Goal: Check status: Check status

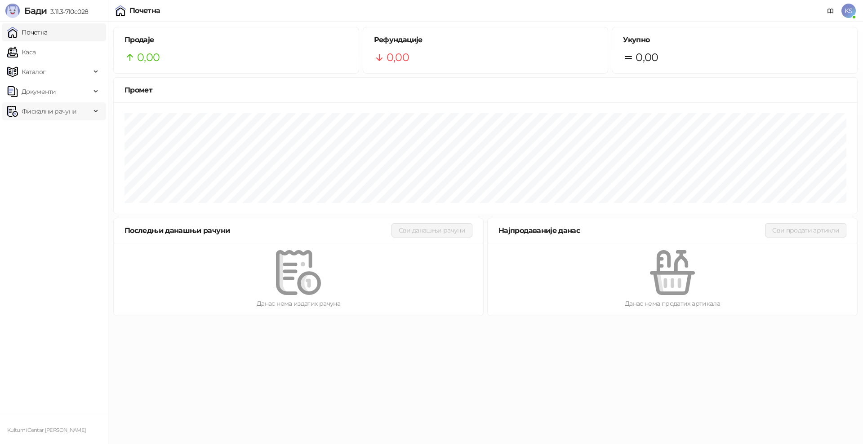
click at [67, 110] on span "Фискални рачуни" at bounding box center [49, 111] width 55 height 18
click at [53, 155] on link "По данима" at bounding box center [35, 151] width 48 height 18
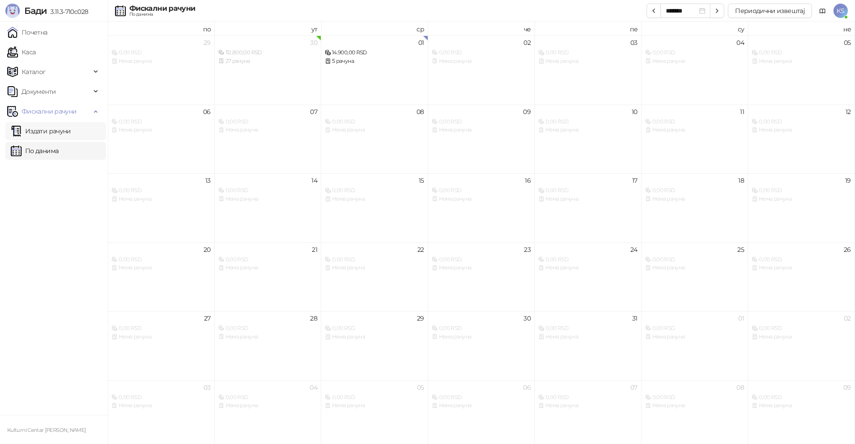
click at [58, 134] on link "Издати рачуни" at bounding box center [41, 131] width 60 height 18
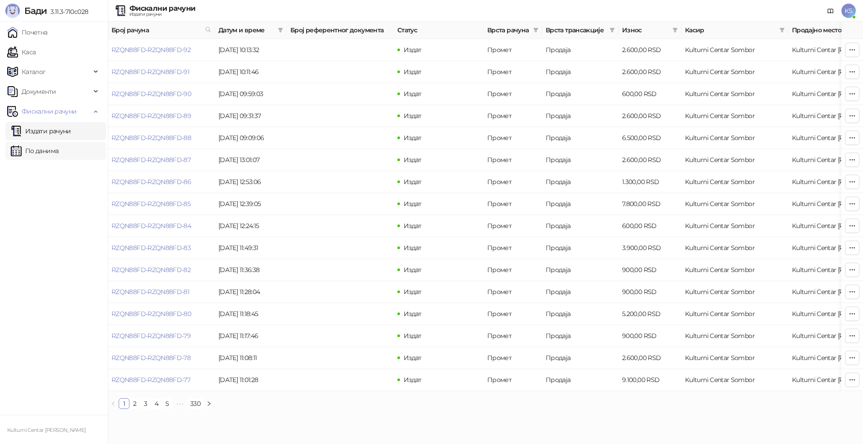
click at [42, 152] on link "По данима" at bounding box center [35, 151] width 48 height 18
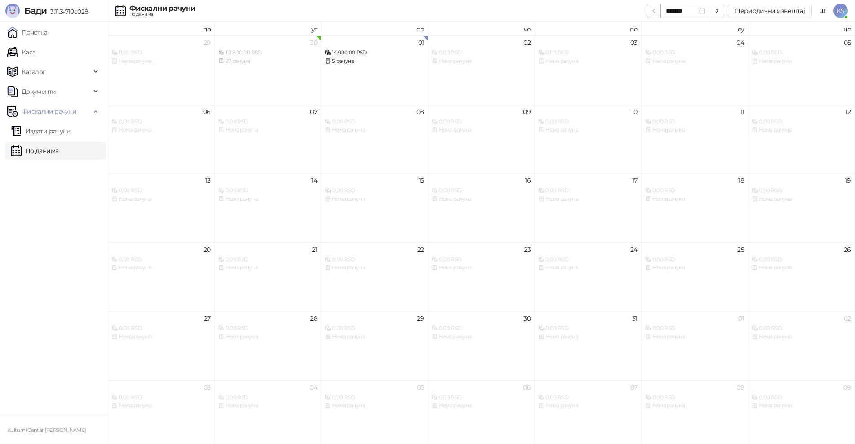
click at [654, 12] on icon "button" at bounding box center [653, 10] width 7 height 7
type input "*******"
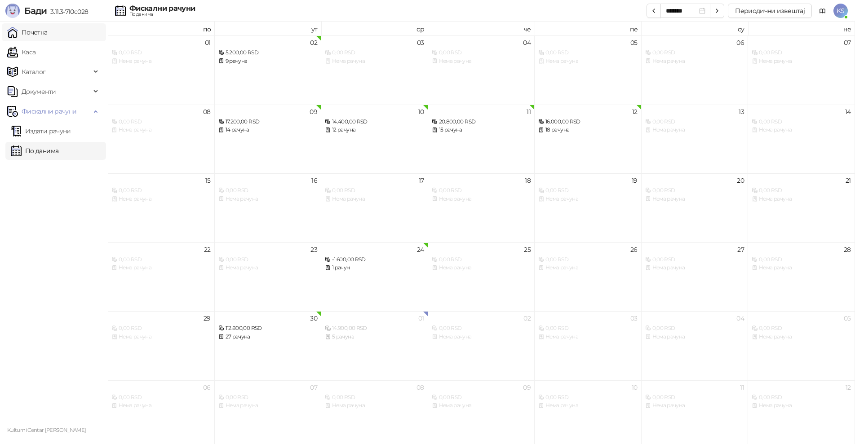
click at [25, 33] on link "Почетна" at bounding box center [27, 32] width 40 height 18
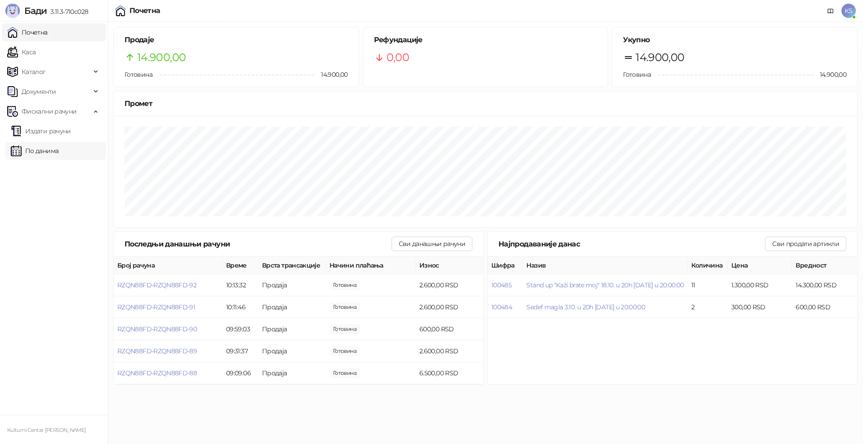
click at [44, 151] on link "По данима" at bounding box center [35, 151] width 48 height 18
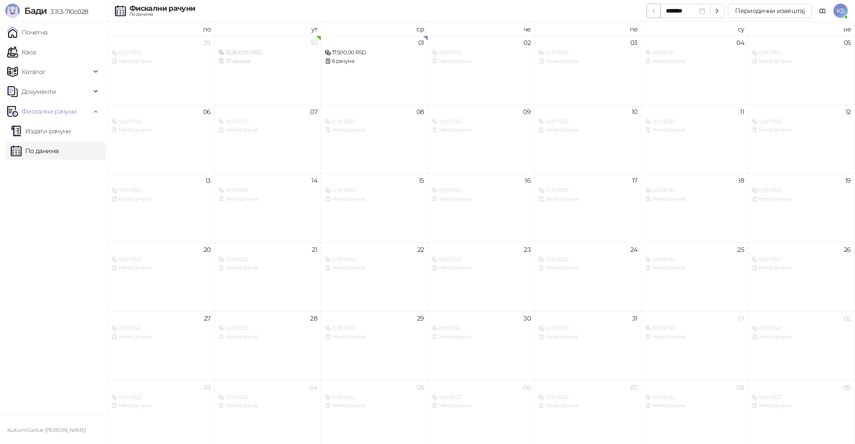
click at [653, 9] on icon "button" at bounding box center [653, 10] width 7 height 7
type input "*******"
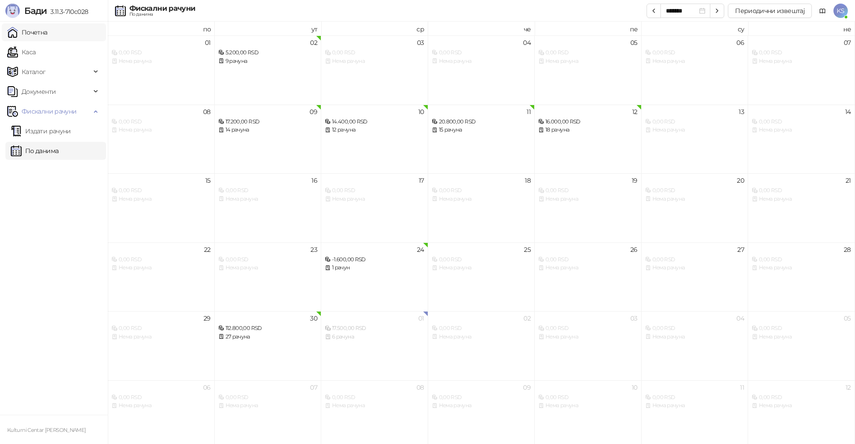
click at [48, 31] on link "Почетна" at bounding box center [27, 32] width 40 height 18
